Goal: Task Accomplishment & Management: Use online tool/utility

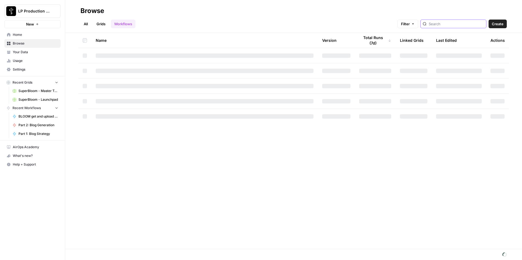
click at [463, 26] on input "search" at bounding box center [456, 23] width 55 height 5
type input "bloom"
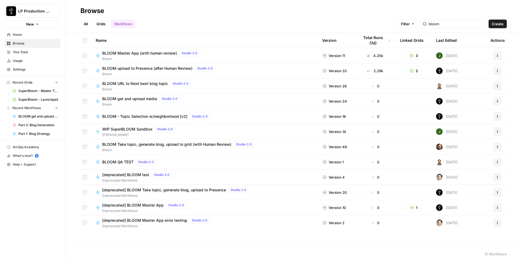
click at [145, 117] on span "BLOOM - Topic Selection w/neighborhood [v2]" at bounding box center [144, 116] width 85 height 5
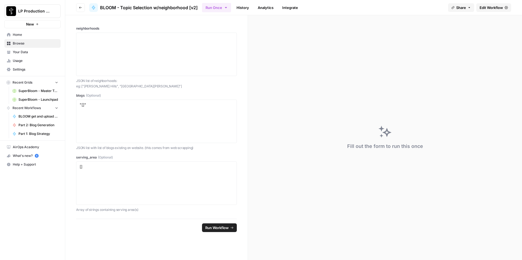
click at [498, 9] on span "Edit Workflow" at bounding box center [490, 7] width 23 height 5
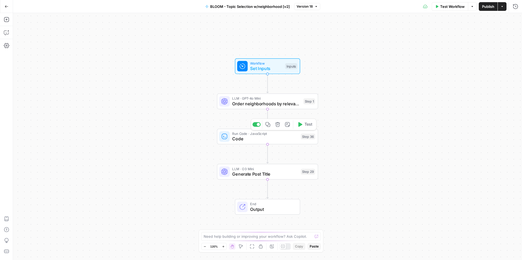
click at [266, 141] on span "Code" at bounding box center [265, 139] width 66 height 7
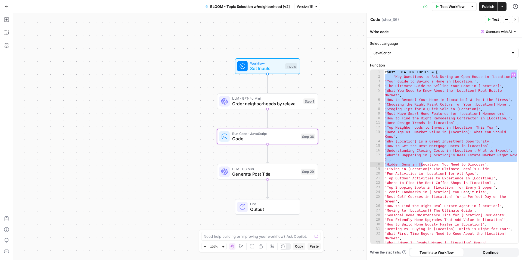
drag, startPoint x: 386, startPoint y: 72, endPoint x: 451, endPoint y: 216, distance: 158.1
click at [449, 217] on div "const LOCATION_TOPICS = [ 'Key Questions to Ask During an Open House in [Locati…" at bounding box center [451, 164] width 135 height 188
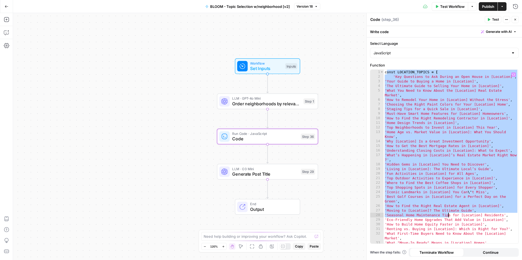
click at [469, 205] on div "const LOCATION_TOPICS = [ 'Key Questions to Ask During an Open House in [Locati…" at bounding box center [451, 164] width 135 height 188
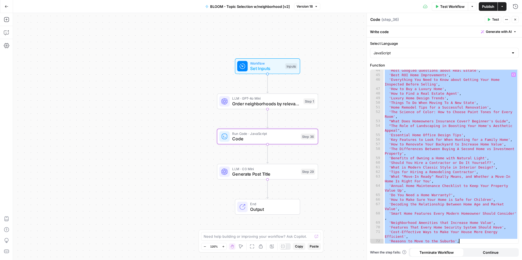
scroll to position [320, 0]
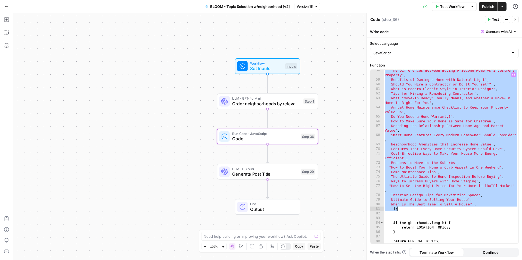
drag, startPoint x: 385, startPoint y: 74, endPoint x: 507, endPoint y: 211, distance: 183.1
click at [507, 211] on div "'The Differences Between Buying A Second Home vs Investment Property' , 'Benefi…" at bounding box center [451, 162] width 135 height 188
type textarea "**********"
click at [278, 176] on span "Generate Post Title" at bounding box center [265, 174] width 66 height 7
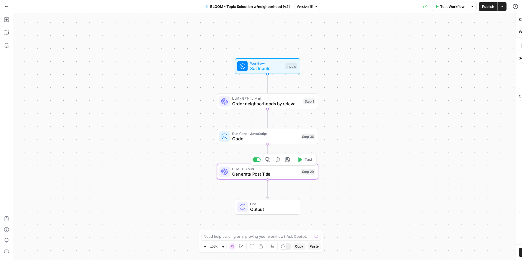
type textarea "Generate Post Title"
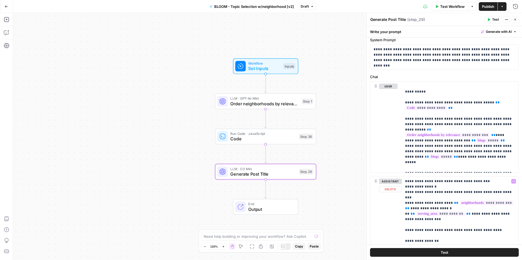
scroll to position [0, 0]
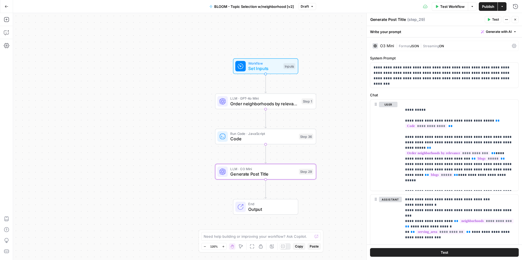
click at [518, 18] on button "Close" at bounding box center [515, 19] width 7 height 7
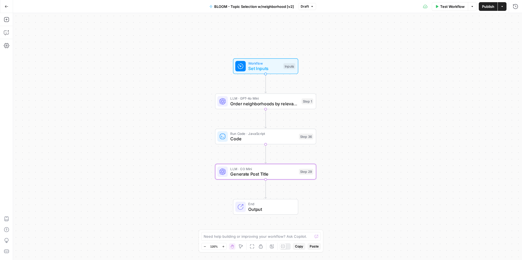
click at [367, 105] on div "Workflow Set Inputs Inputs LLM · GPT-4o Mini Order neighborhoods by relevance S…" at bounding box center [267, 136] width 509 height 247
click at [272, 105] on span "Order neighborhoods by relevance" at bounding box center [264, 104] width 68 height 7
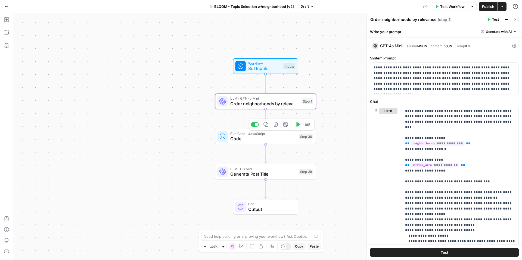
click at [270, 136] on span "Code" at bounding box center [263, 139] width 66 height 7
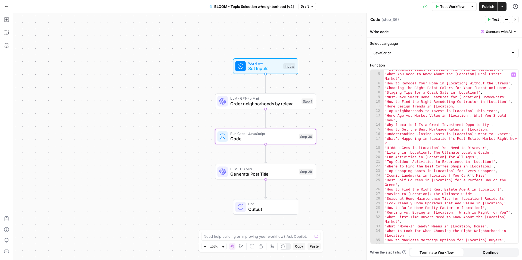
scroll to position [17, 0]
click at [252, 169] on span "LLM · O3 Mini" at bounding box center [263, 168] width 66 height 5
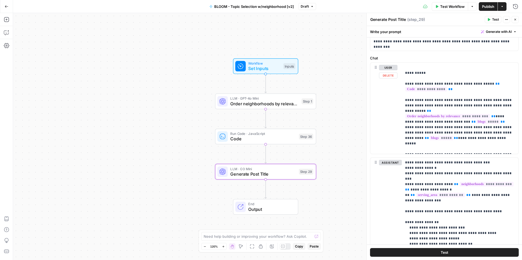
scroll to position [57, 0]
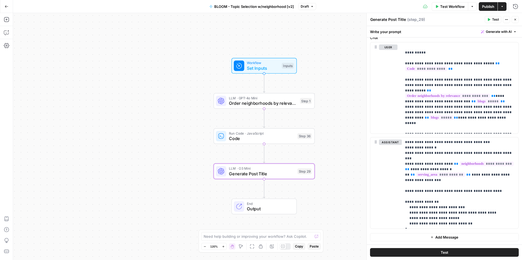
click at [346, 101] on div "Workflow Set Inputs Inputs LLM · GPT-4o Mini Order neighborhoods by relevance S…" at bounding box center [267, 136] width 509 height 247
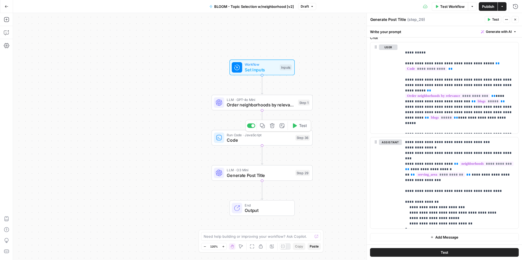
click at [267, 141] on span "Code" at bounding box center [260, 140] width 66 height 7
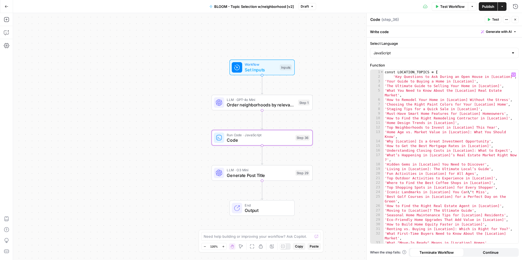
type textarea "**********"
click at [437, 144] on div "const LOCATION_TOPICS = [ 'Key Questions to Ask During an Open House in [Locati…" at bounding box center [451, 164] width 135 height 188
type input "*"
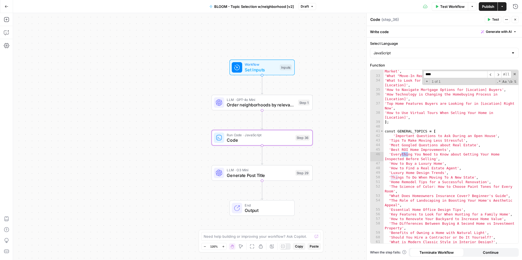
scroll to position [0, 0]
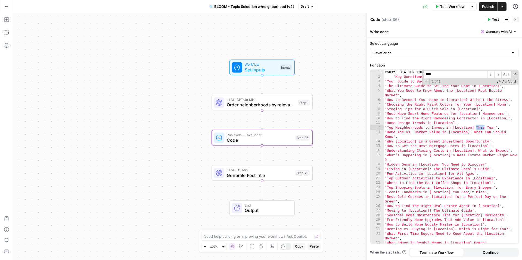
type input "****"
click at [507, 125] on div "const LOCATION_TOPICS = [ 'Key Questions to Ask During an Open House in [Locati…" at bounding box center [451, 164] width 135 height 188
click at [499, 127] on div "const LOCATION_TOPICS = [ 'Key Questions to Ask During an Open House in [Locati…" at bounding box center [451, 164] width 135 height 188
type textarea "**********"
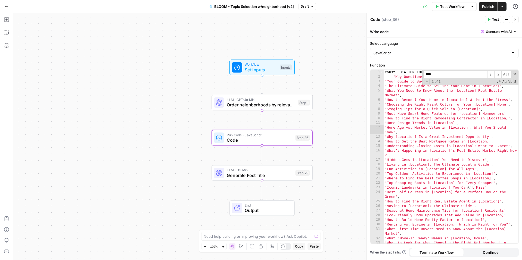
click at [461, 78] on input "****" at bounding box center [455, 74] width 64 height 7
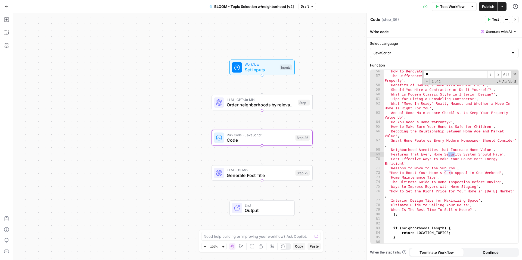
type input "*"
click at [514, 73] on span at bounding box center [515, 74] width 4 height 4
type textarea "**********"
click at [440, 65] on label "Function" at bounding box center [444, 65] width 149 height 5
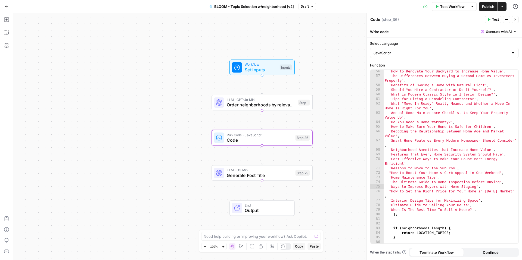
click at [488, 5] on span "Publish" at bounding box center [488, 6] width 12 height 5
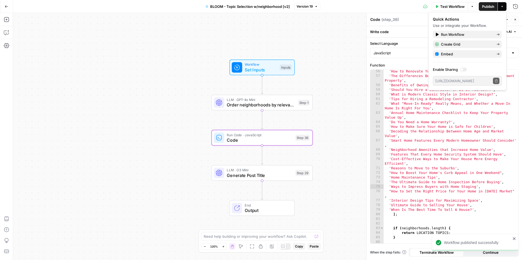
click at [350, 58] on div "Workflow Set Inputs Inputs LLM · GPT-4o Mini Order neighborhoods by relevance S…" at bounding box center [267, 136] width 509 height 247
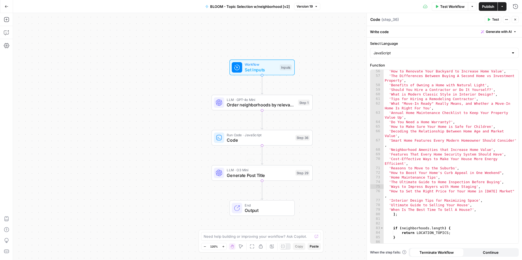
click at [268, 173] on span "Generate Post Title" at bounding box center [260, 175] width 66 height 7
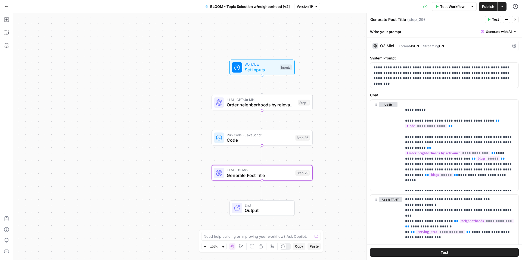
click at [345, 111] on div "Workflow Set Inputs Inputs LLM · GPT-4o Mini Order neighborhoods by relevance S…" at bounding box center [267, 136] width 509 height 247
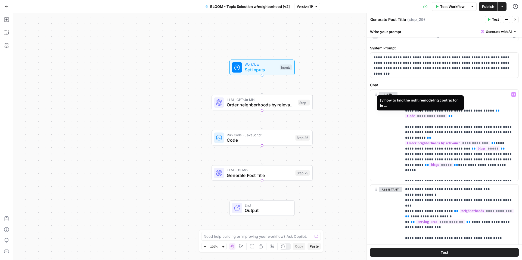
scroll to position [0, 0]
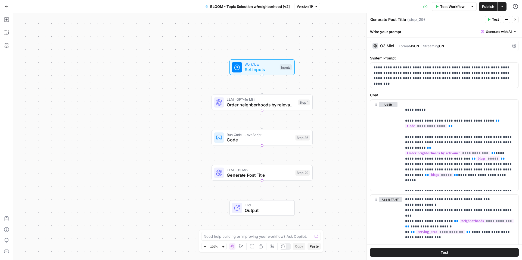
click at [333, 117] on div "Workflow Set Inputs Inputs LLM · GPT-4o Mini Order neighborhoods by relevance S…" at bounding box center [267, 136] width 509 height 247
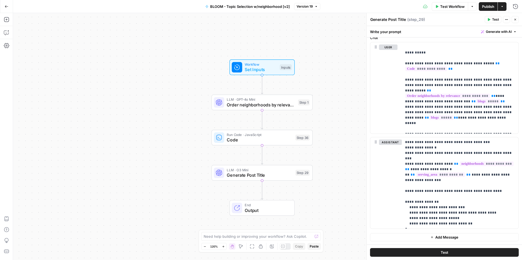
click at [327, 85] on div "Workflow Set Inputs Inputs LLM · GPT-4o Mini Order neighborhoods by relevance S…" at bounding box center [267, 136] width 509 height 247
click at [230, 44] on div "Workflow Set Inputs Inputs LLM · GPT-4o Mini Order neighborhoods by relevance S…" at bounding box center [267, 136] width 509 height 247
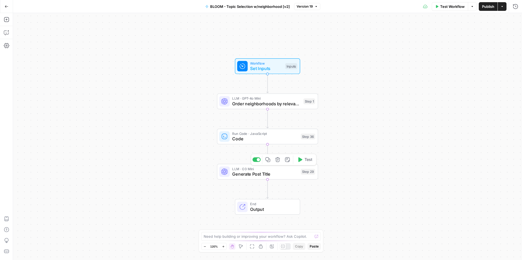
click at [280, 179] on div "LLM · O3 Mini Generate Post Title Step 29 Copy step Delete step Add Note Test" at bounding box center [267, 172] width 101 height 16
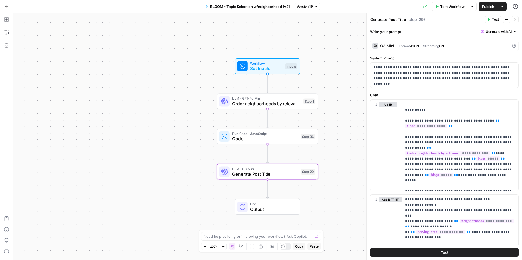
click at [518, 45] on div "O3 Mini | Format JSON | Streaming ON" at bounding box center [444, 46] width 149 height 10
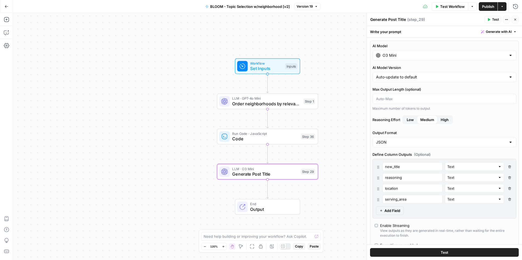
click at [454, 43] on div "AI Model O3 Mini AI Model Version Auto-update to default Max Output Length (opt…" at bounding box center [444, 169] width 149 height 256
click at [513, 22] on button "Close" at bounding box center [515, 19] width 7 height 7
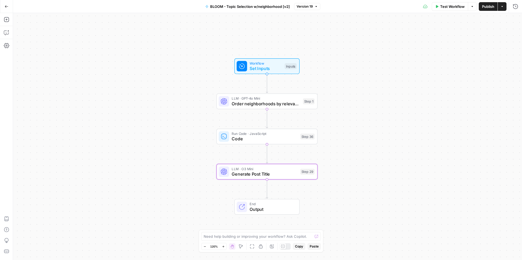
click at [419, 92] on div "Workflow Set Inputs Inputs LLM · GPT-4o Mini Order neighborhoods by relevance S…" at bounding box center [267, 136] width 509 height 247
click at [277, 172] on span "Generate Post Title" at bounding box center [265, 174] width 66 height 7
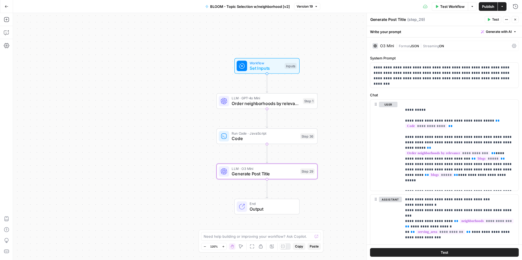
click at [360, 158] on div "Workflow Set Inputs Inputs LLM · GPT-4o Mini Order neighborhoods by relevance S…" at bounding box center [267, 136] width 509 height 247
click at [518, 21] on button "Close" at bounding box center [515, 19] width 7 height 7
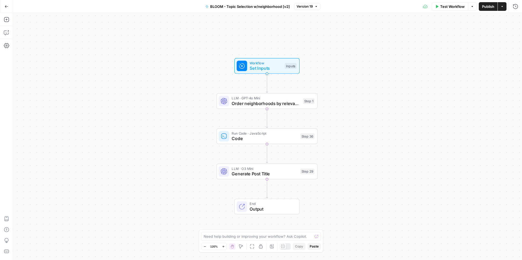
click at [376, 91] on div "Workflow Set Inputs Inputs LLM · GPT-4o Mini Order neighborhoods by relevance S…" at bounding box center [267, 136] width 509 height 247
click at [288, 174] on span "Generate Post Title" at bounding box center [265, 174] width 66 height 7
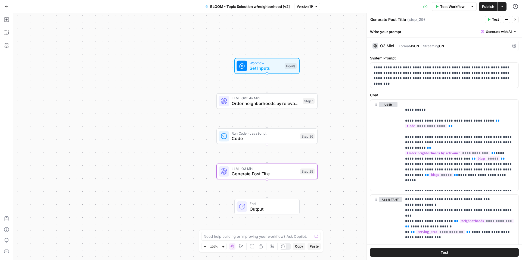
click at [346, 107] on div "Workflow Set Inputs Inputs LLM · GPT-4o Mini Order neighborhoods by relevance S…" at bounding box center [267, 136] width 509 height 247
click at [282, 104] on span "Order neighborhoods by relevance" at bounding box center [265, 104] width 68 height 7
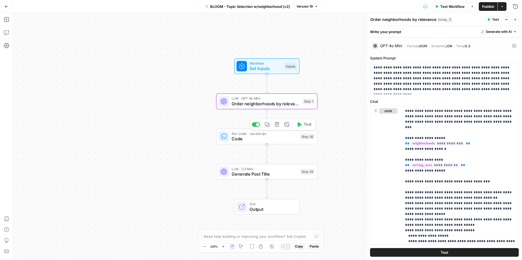
click at [289, 138] on span "Code" at bounding box center [265, 139] width 66 height 7
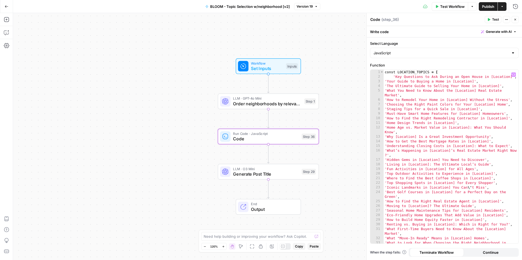
click at [344, 78] on div "Workflow Set Inputs Inputs LLM · GPT-4o Mini Order neighborhoods by relevance S…" at bounding box center [267, 136] width 509 height 247
click at [517, 18] on button "Close" at bounding box center [515, 19] width 7 height 7
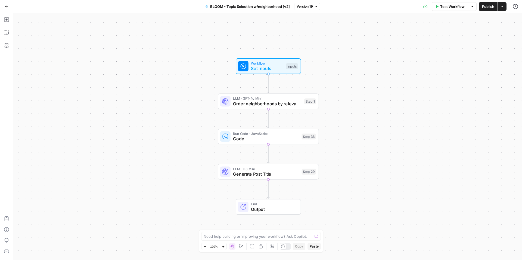
click at [398, 149] on div "Workflow Set Inputs Inputs LLM · GPT-4o Mini Order neighborhoods by relevance S…" at bounding box center [267, 136] width 509 height 247
click at [280, 139] on span "Code" at bounding box center [266, 139] width 66 height 7
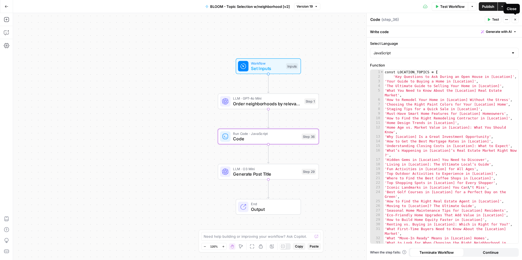
click at [515, 20] on icon "button" at bounding box center [514, 19] width 3 height 3
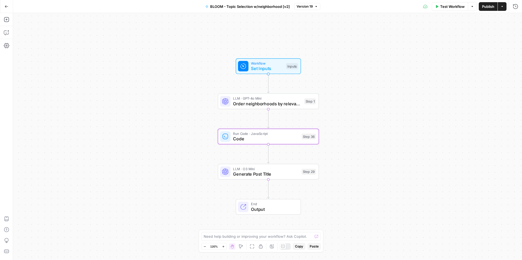
click at [374, 105] on div "Workflow Set Inputs Inputs LLM · GPT-4o Mini Order neighborhoods by relevance S…" at bounding box center [267, 136] width 509 height 247
click at [269, 105] on span "Order neighborhoods by relevance" at bounding box center [267, 104] width 68 height 7
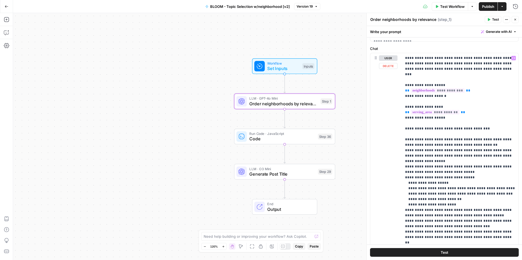
scroll to position [38, 0]
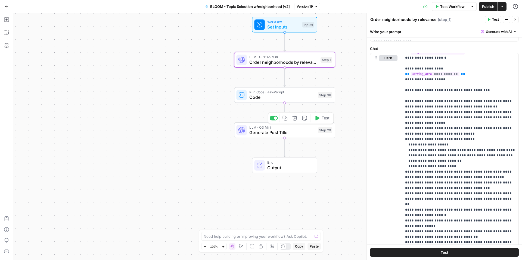
click at [305, 129] on span "Generate Post Title" at bounding box center [282, 132] width 66 height 7
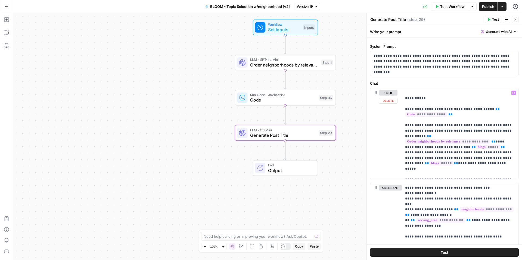
scroll to position [0, 0]
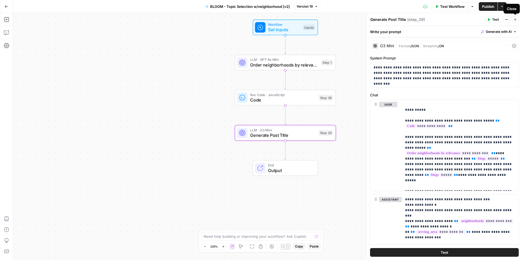
click at [513, 22] on button "Close" at bounding box center [515, 19] width 7 height 7
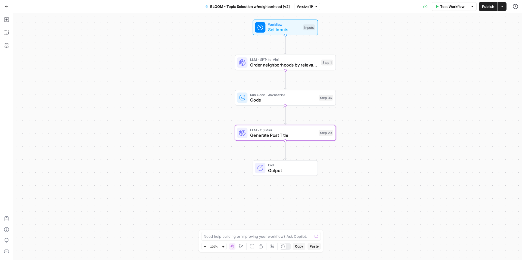
click at [458, 66] on div "Workflow Set Inputs Inputs LLM · GPT-4o Mini Order neighborhoods by relevance S…" at bounding box center [267, 136] width 509 height 247
click at [370, 52] on div "Workflow Set Inputs Inputs LLM · GPT-4o Mini Order neighborhoods by relevance S…" at bounding box center [267, 136] width 509 height 247
click at [300, 137] on span "Generate Post Title" at bounding box center [283, 135] width 66 height 7
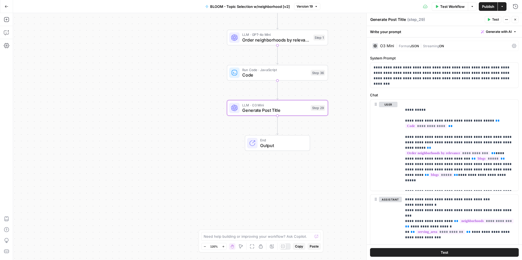
click at [516, 45] on icon at bounding box center [514, 46] width 4 height 4
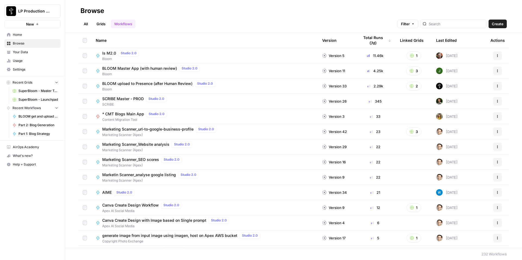
scroll to position [2, 0]
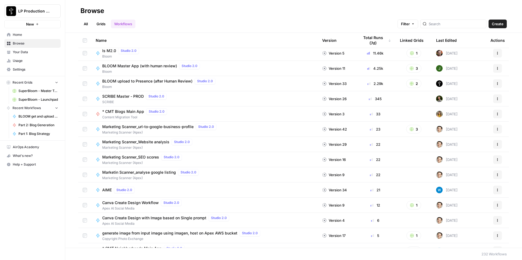
click at [160, 69] on span "Bloom" at bounding box center [152, 71] width 100 height 5
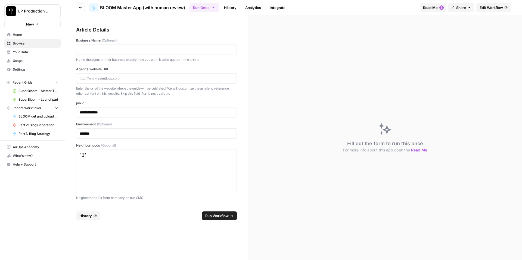
click at [235, 6] on link "History" at bounding box center [230, 7] width 19 height 9
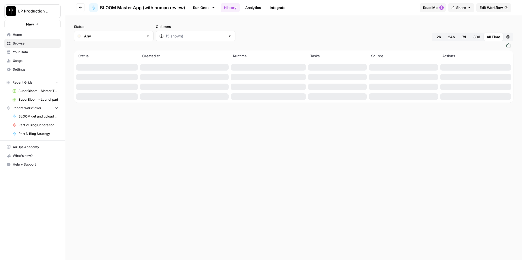
click at [451, 35] on span "24h" at bounding box center [451, 36] width 7 height 5
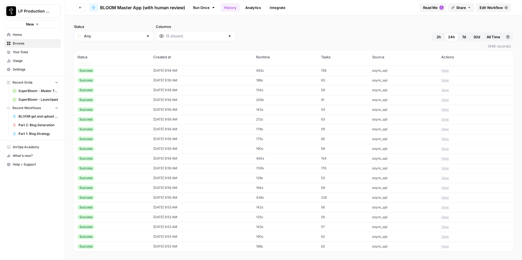
scroll to position [2954, 0]
